Goal: Task Accomplishment & Management: Use online tool/utility

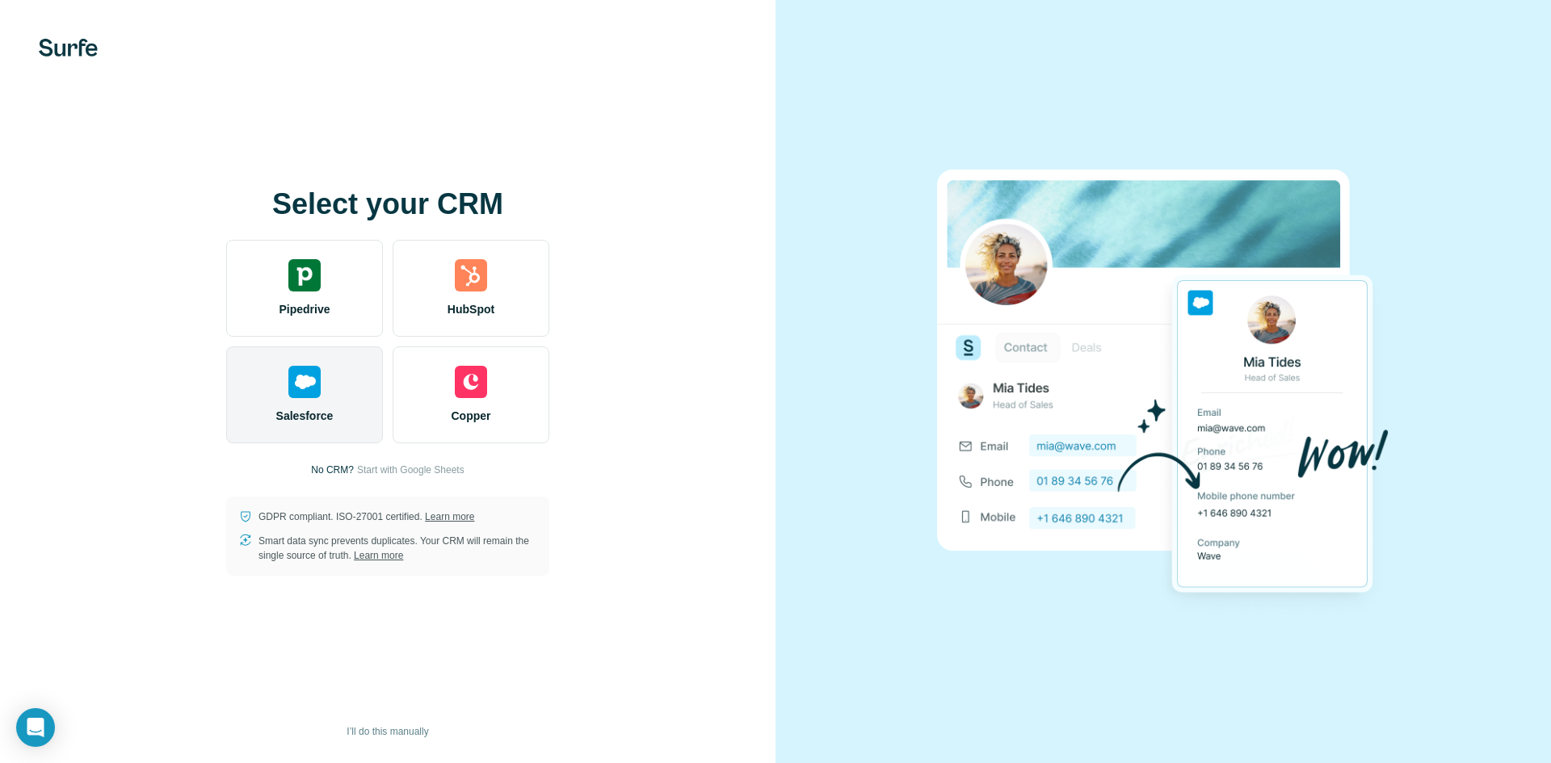
click at [341, 419] on div "Salesforce" at bounding box center [304, 395] width 157 height 97
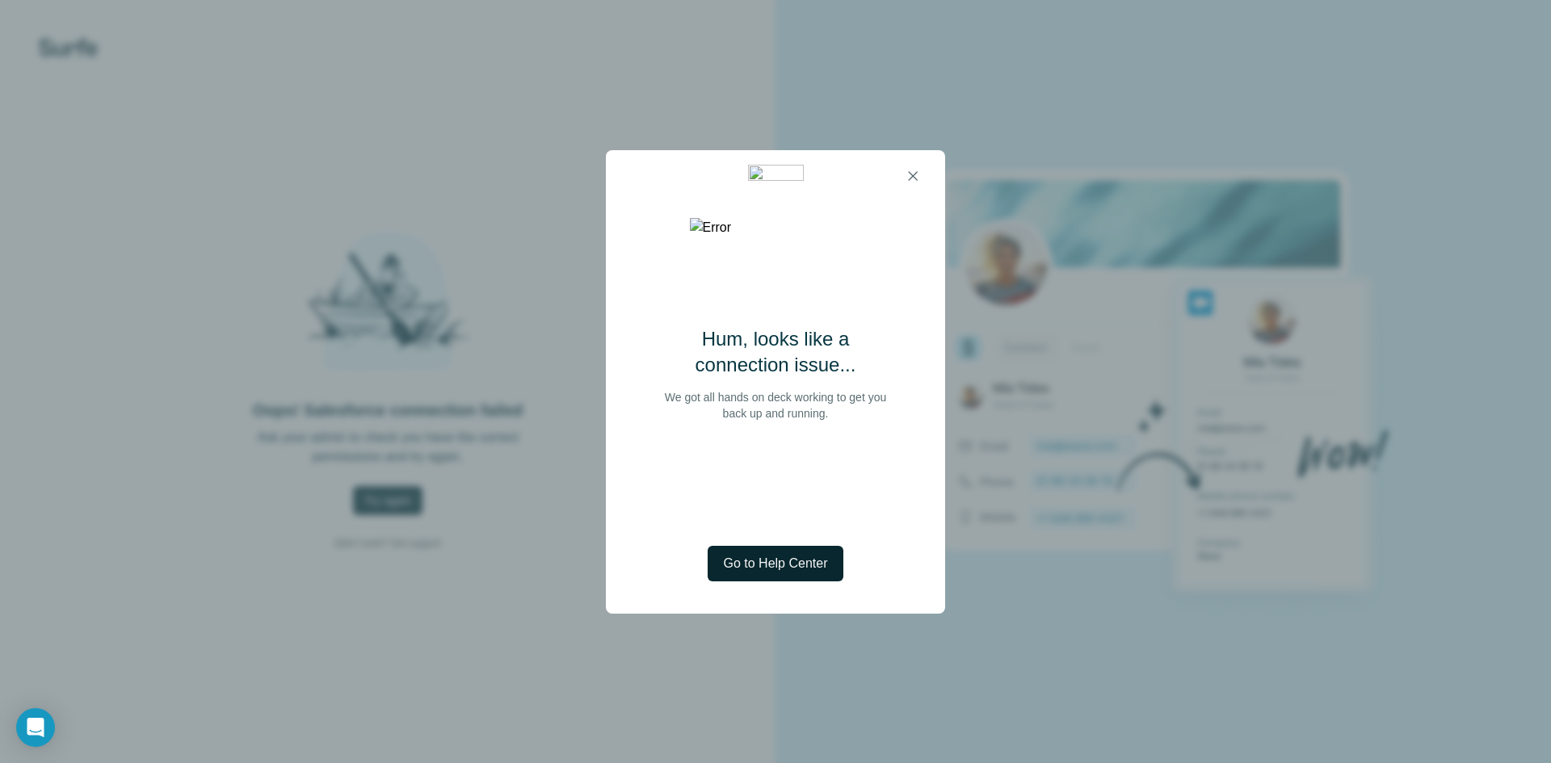
click at [809, 566] on span "Go to Help Center" at bounding box center [776, 563] width 104 height 19
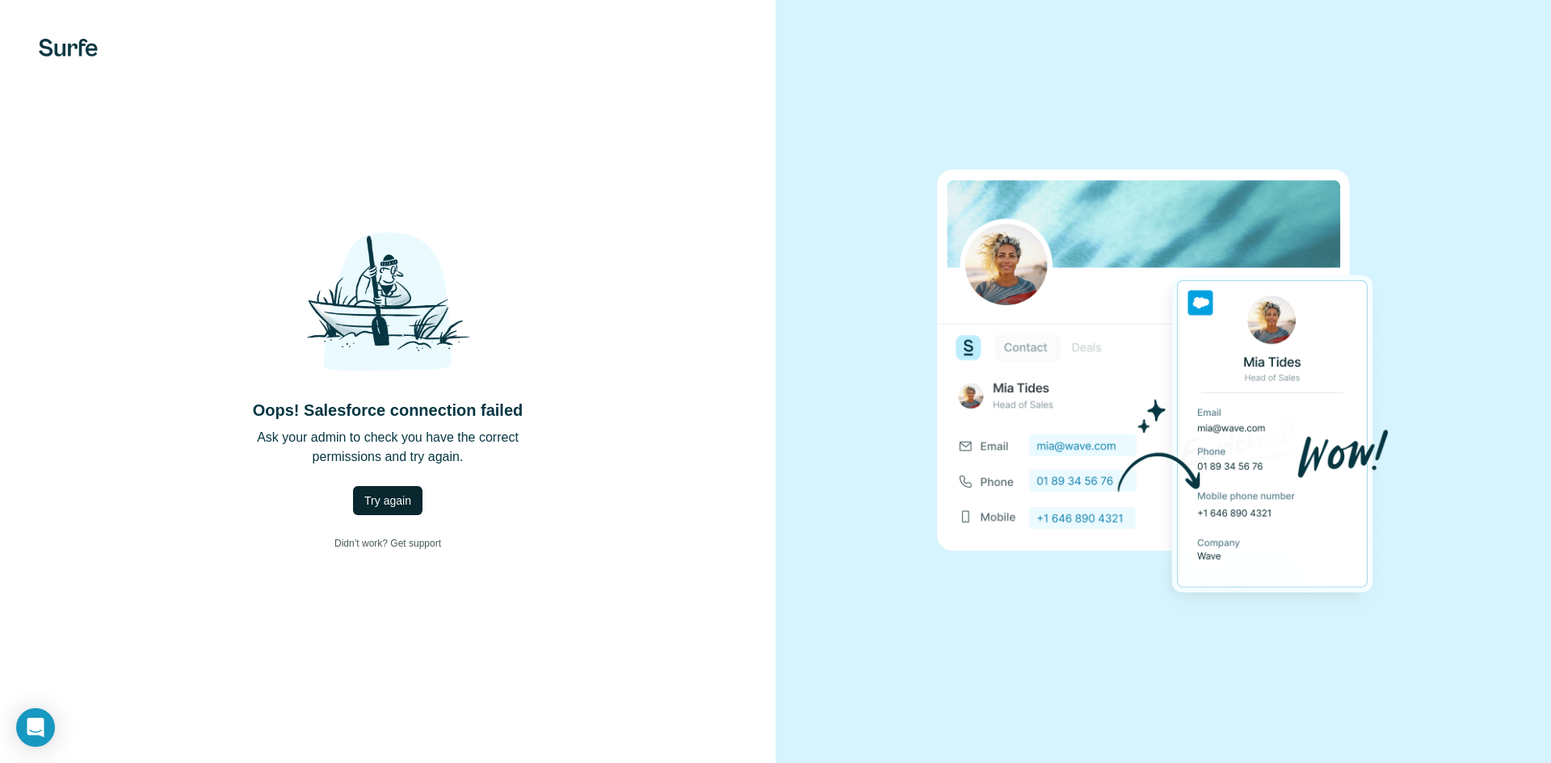
click at [386, 499] on span "Try again" at bounding box center [387, 501] width 47 height 16
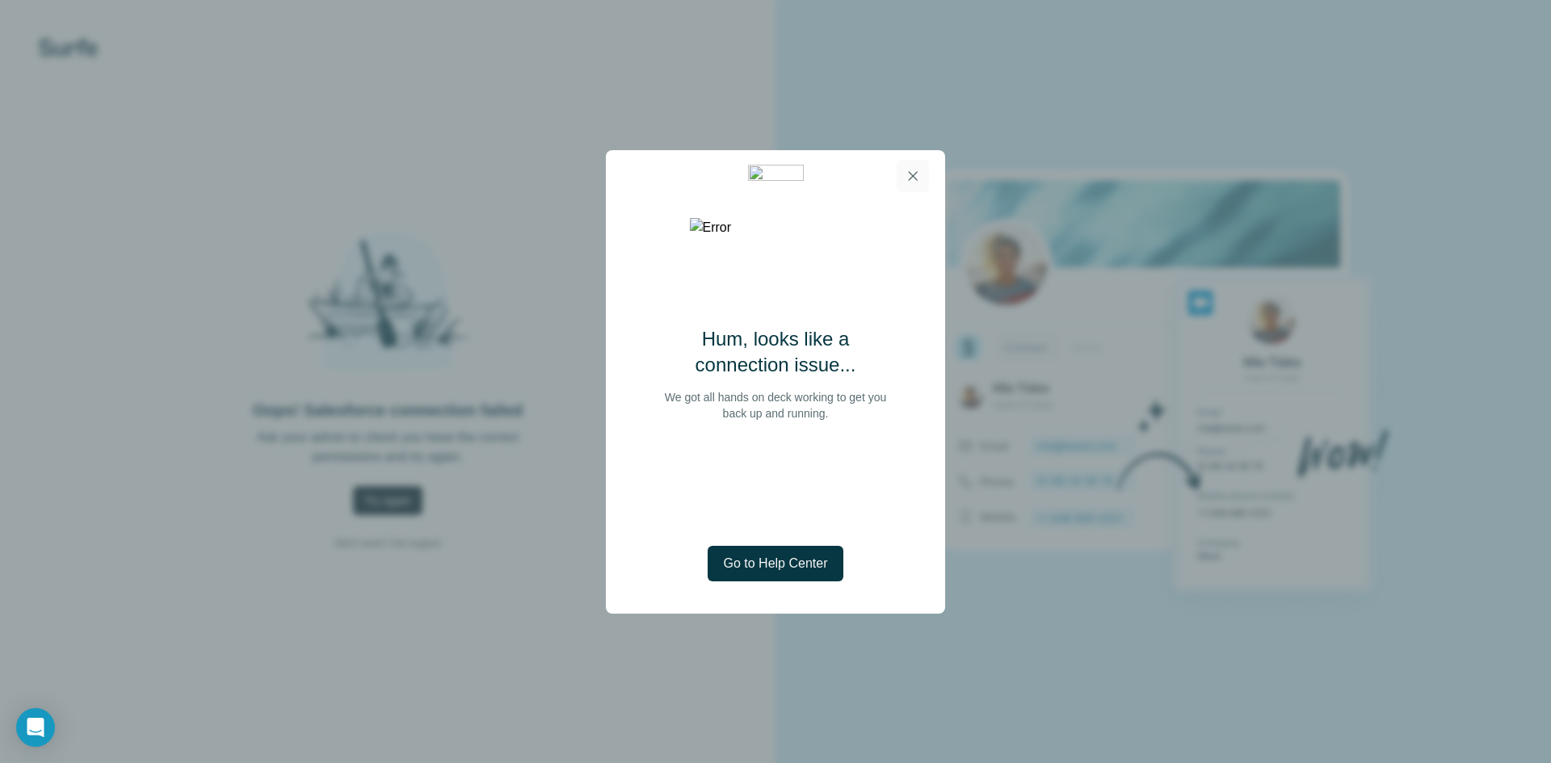
click at [917, 170] on icon "button" at bounding box center [913, 176] width 16 height 16
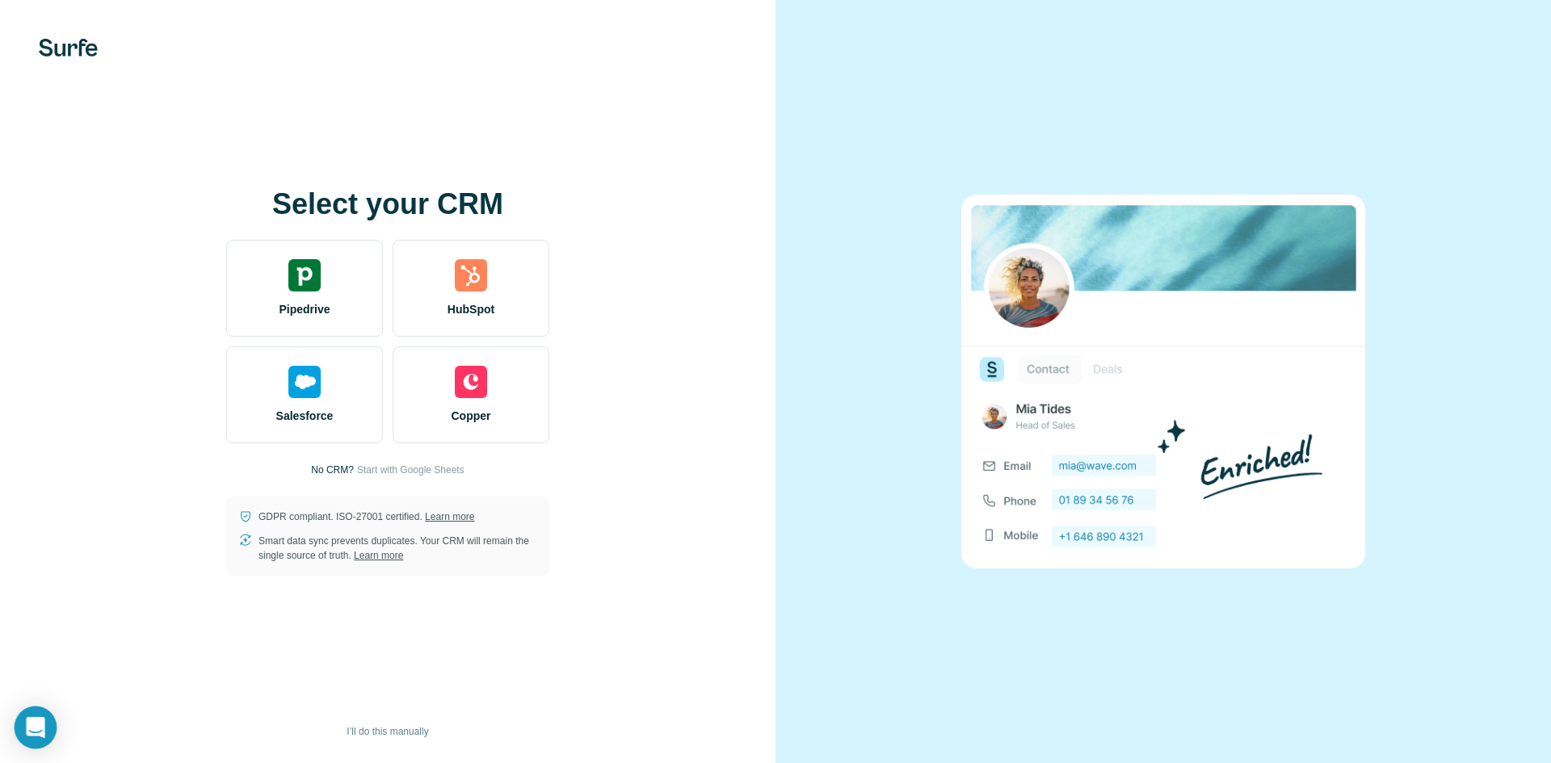
click at [25, 720] on div "Open Intercom Messenger" at bounding box center [36, 728] width 43 height 43
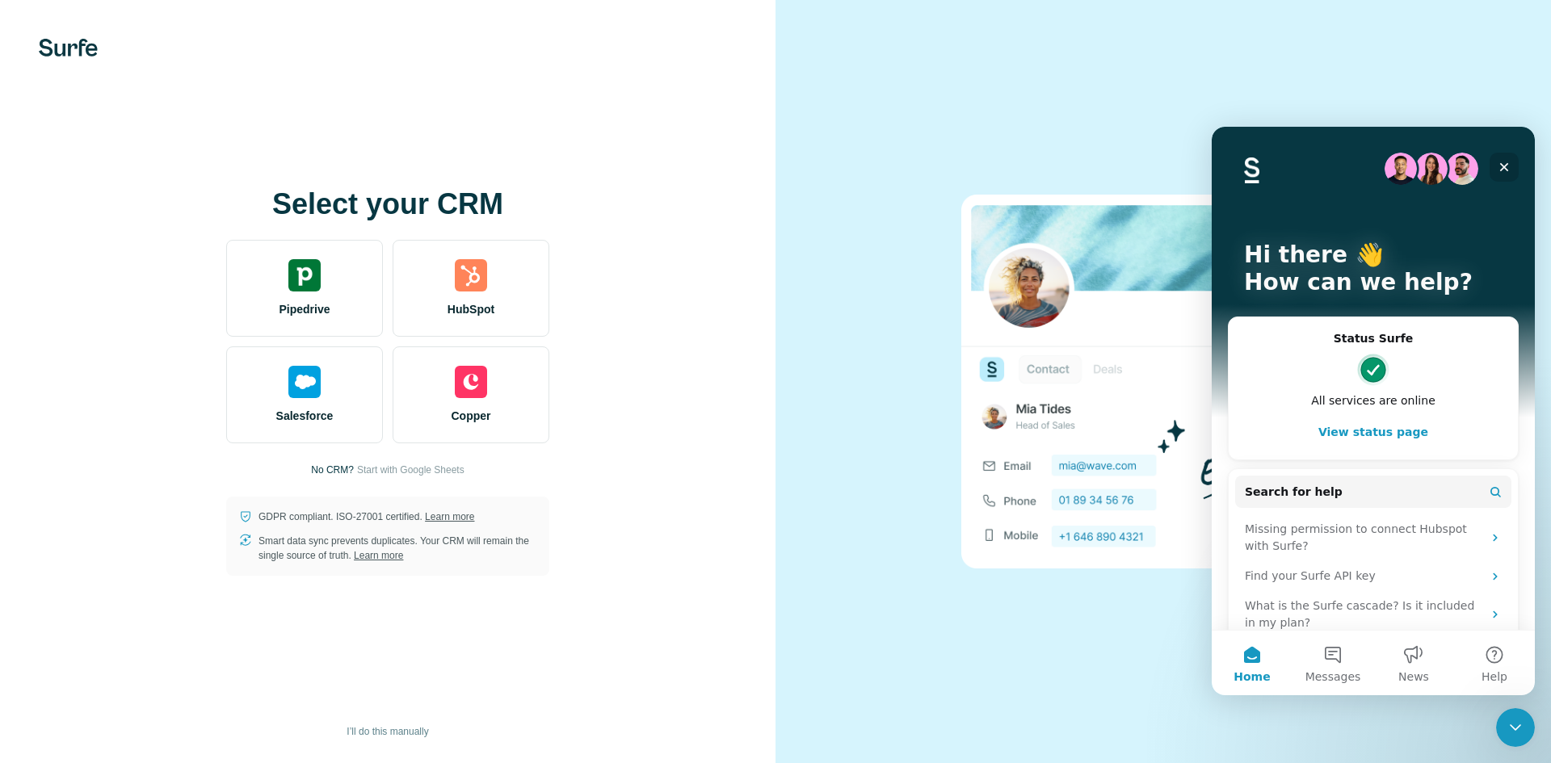
click at [1504, 164] on icon "Close" at bounding box center [1504, 167] width 13 height 13
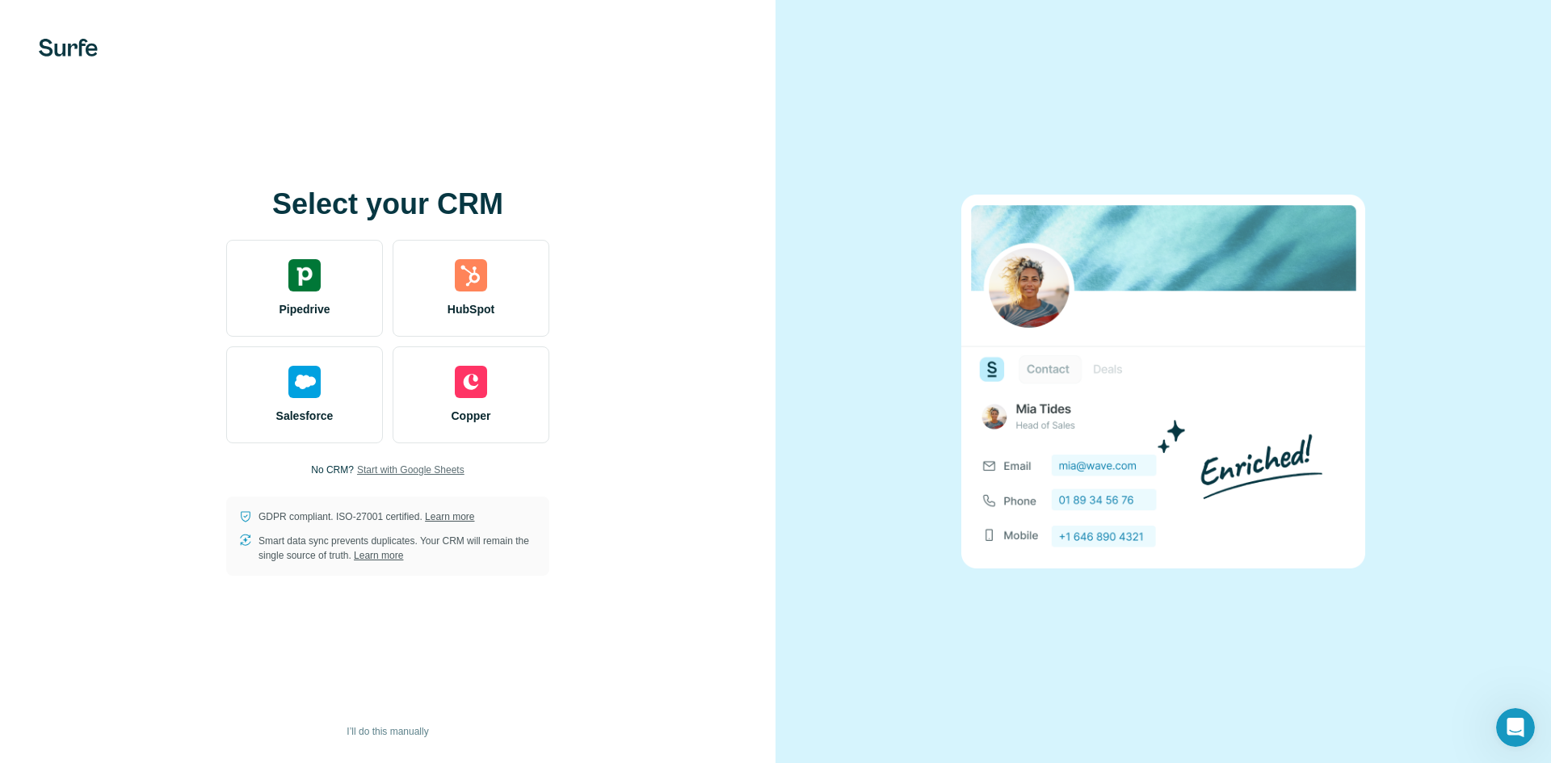
click at [414, 469] on span "Start with Google Sheets" at bounding box center [410, 470] width 107 height 15
